Goal: Task Accomplishment & Management: Complete application form

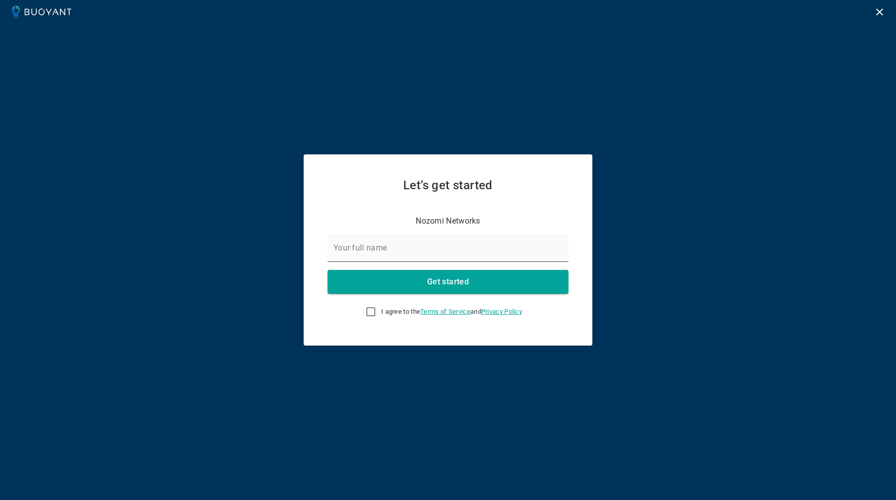
click at [412, 261] on input "Your full name" at bounding box center [447, 248] width 241 height 28
type input "[PERSON_NAME]"
click at [367, 314] on input "I agree to the Terms of Service and Privacy Policy" at bounding box center [371, 311] width 12 height 12
checkbox input "true"
click at [403, 280] on button "Get started" at bounding box center [447, 282] width 241 height 24
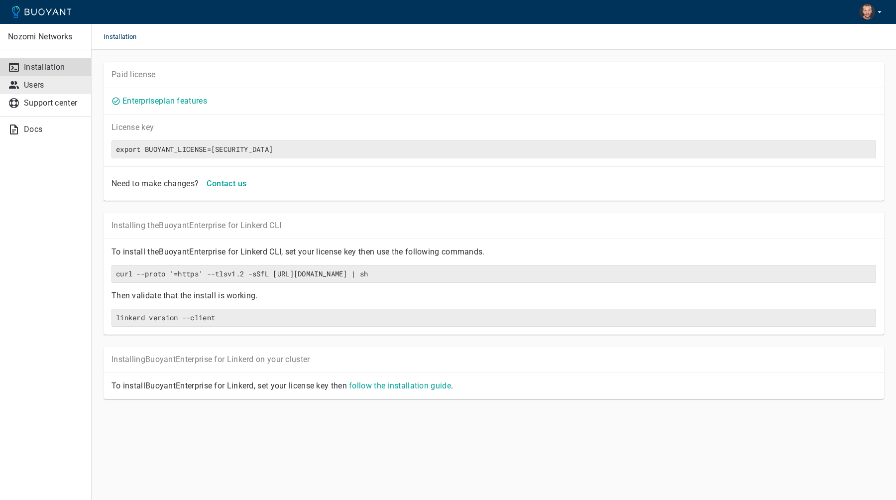
click at [21, 91] on link "Users" at bounding box center [45, 85] width 91 height 18
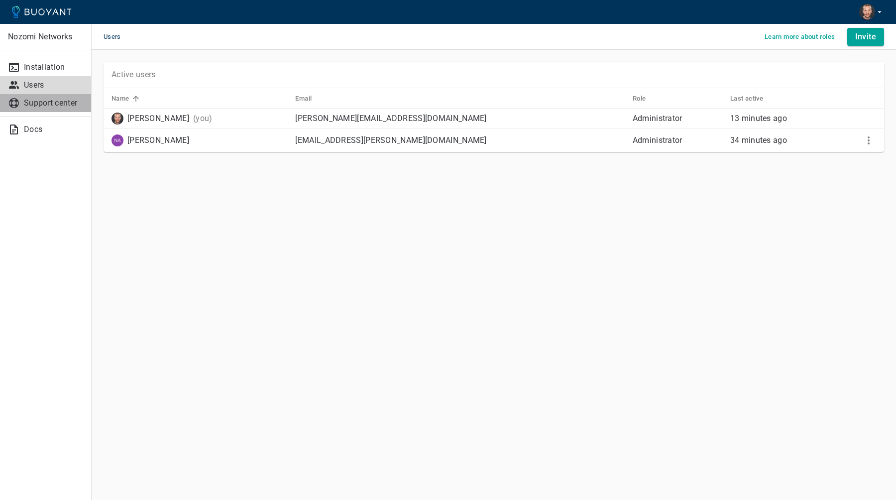
click at [61, 107] on p "Support center" at bounding box center [53, 103] width 59 height 10
click at [35, 72] on link "Installation" at bounding box center [45, 67] width 91 height 18
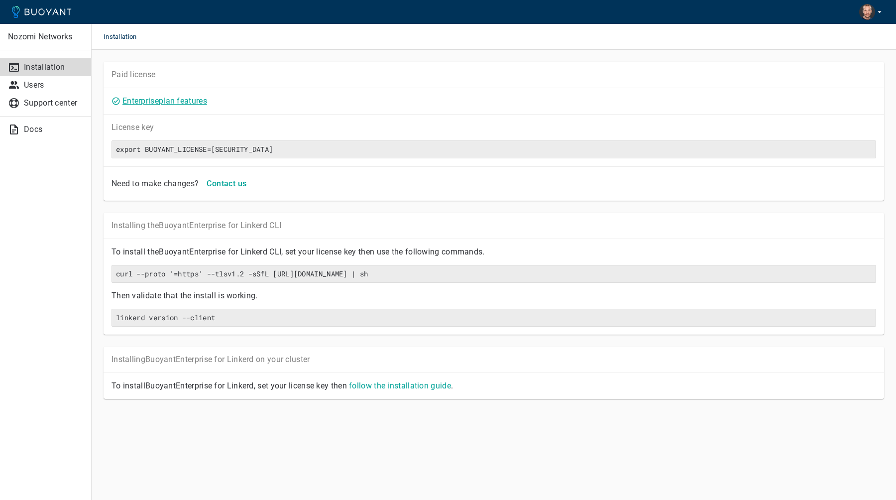
click at [172, 101] on link "Enterprise plan features" at bounding box center [164, 100] width 85 height 9
